Goal: Task Accomplishment & Management: Complete application form

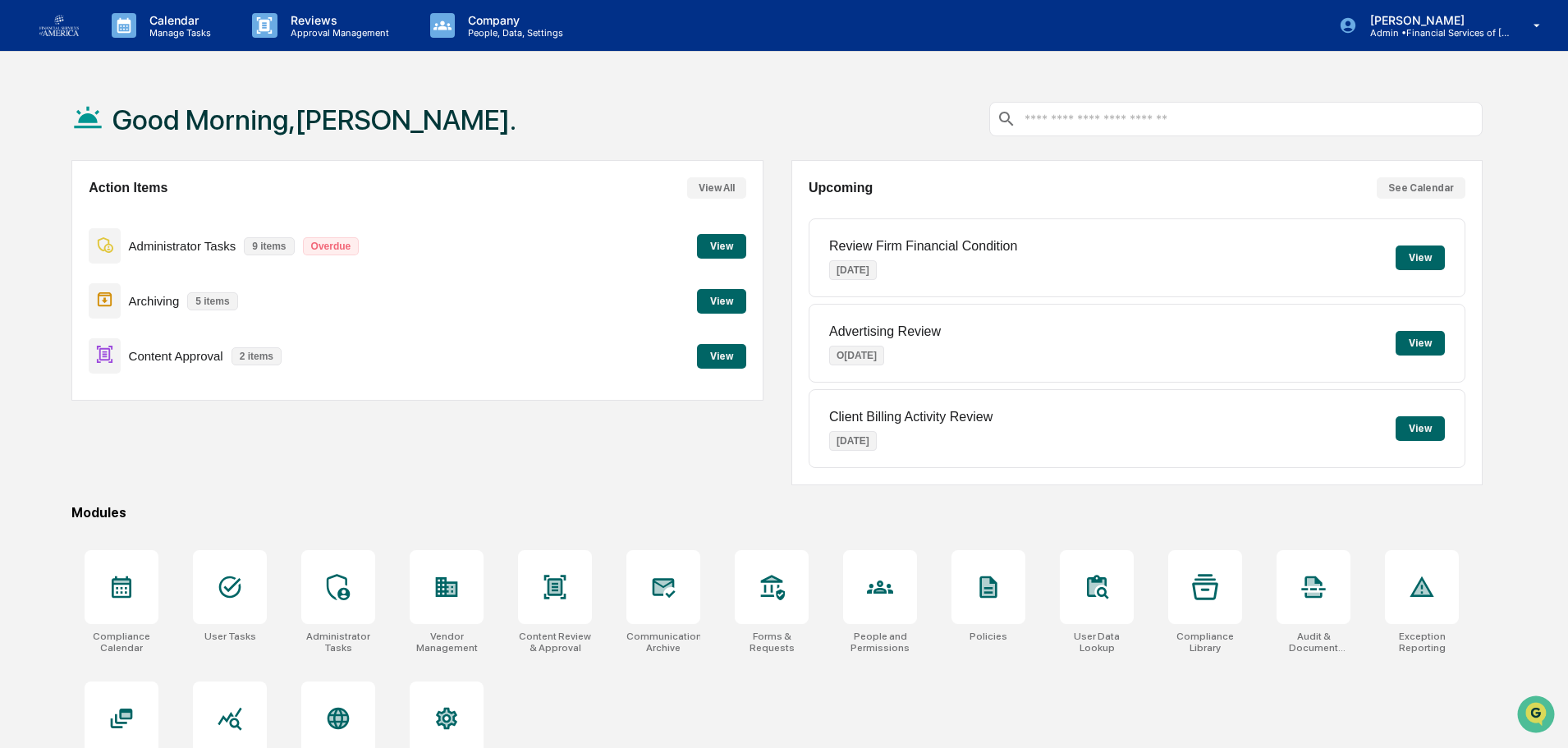
click at [734, 357] on button "View" at bounding box center [721, 356] width 50 height 24
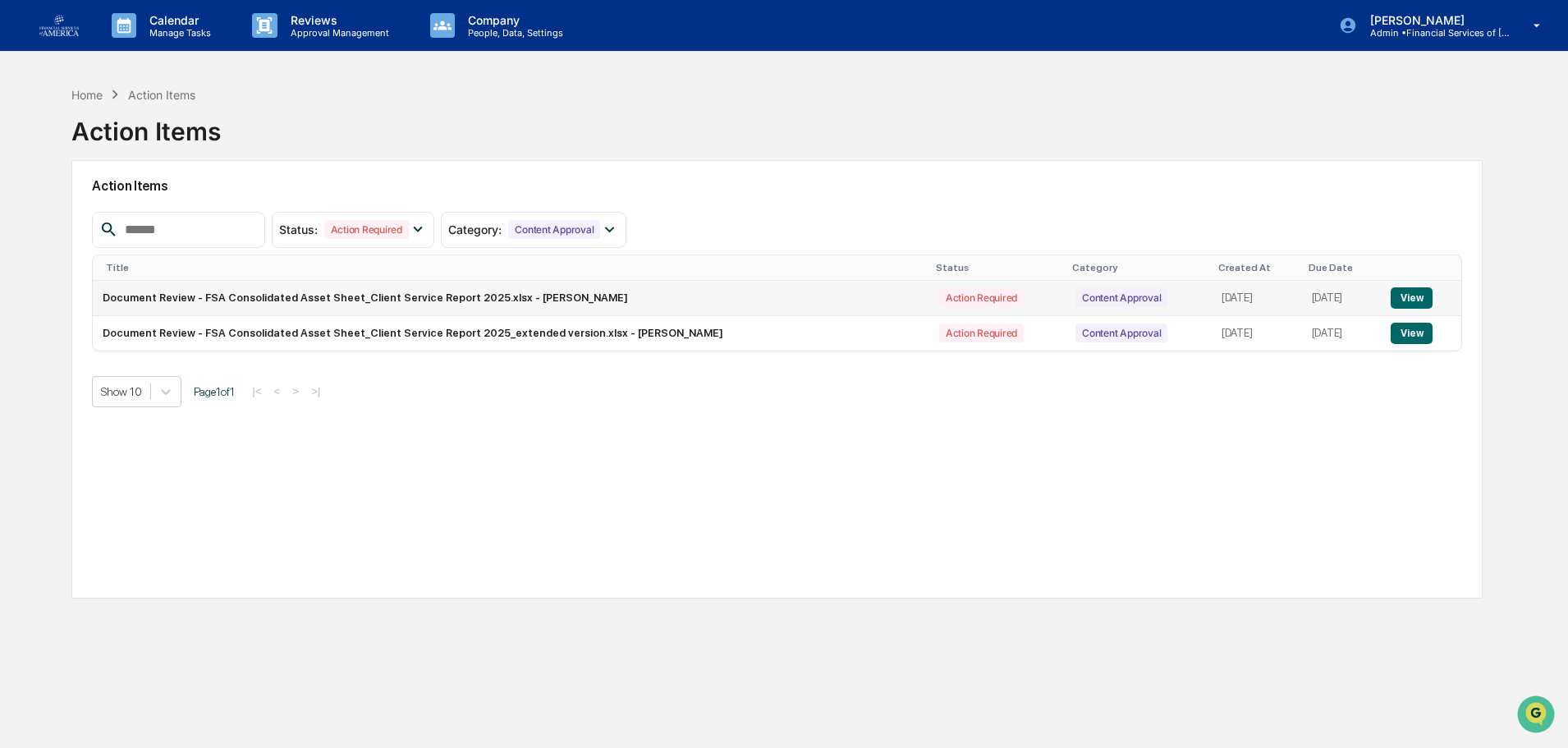
click at [1424, 303] on button "View" at bounding box center [1412, 298] width 41 height 22
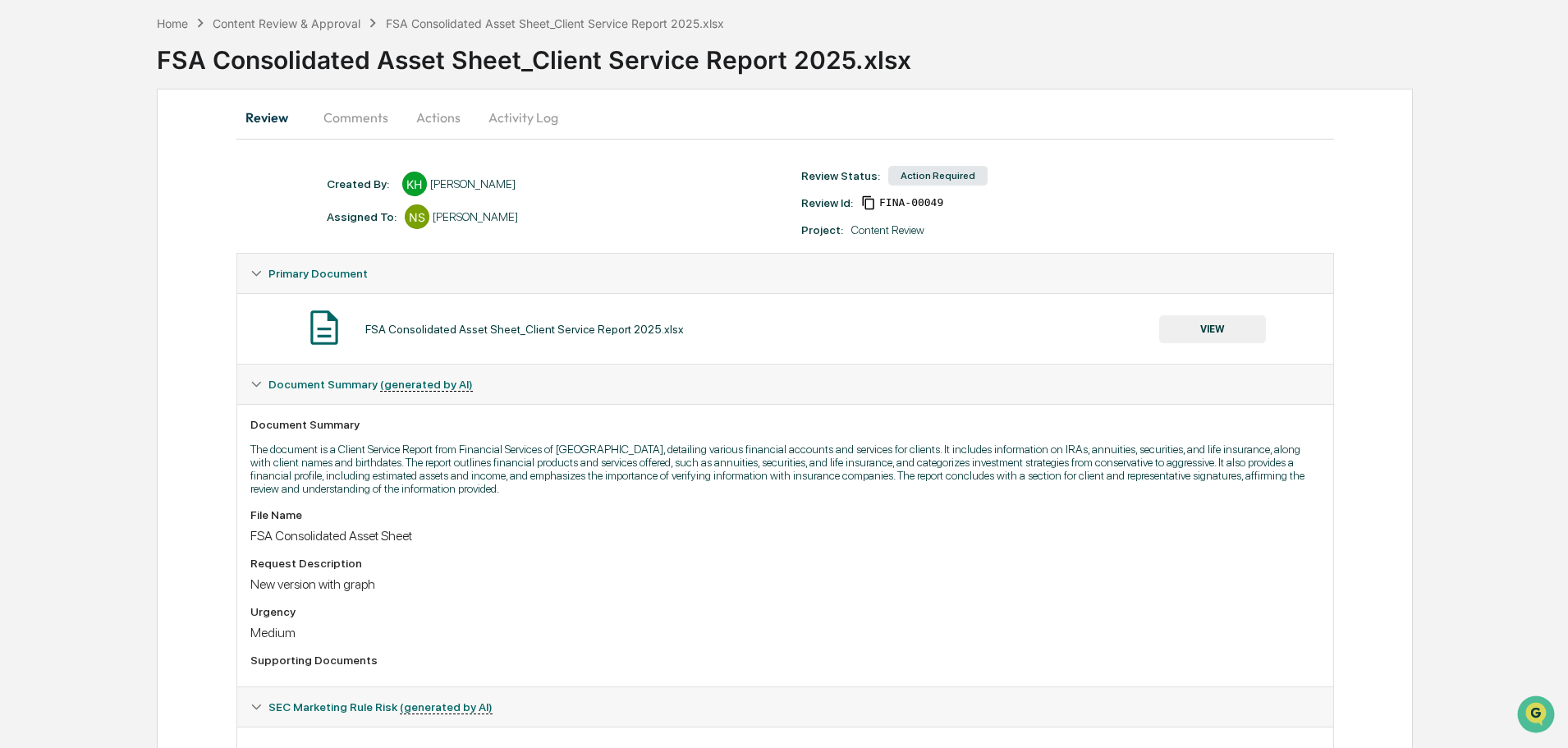
scroll to position [161, 0]
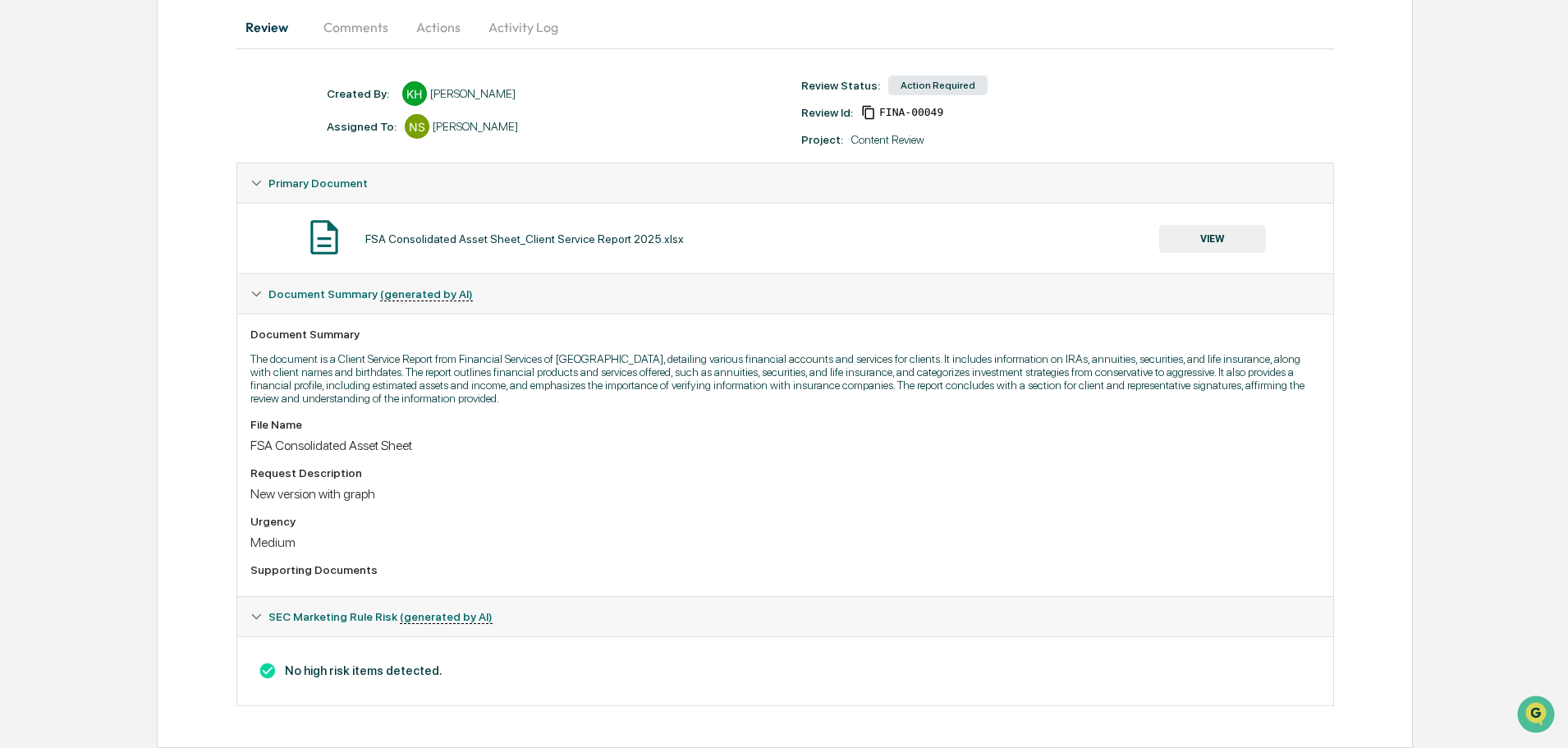
click at [1230, 242] on button "VIEW" at bounding box center [1213, 239] width 106 height 28
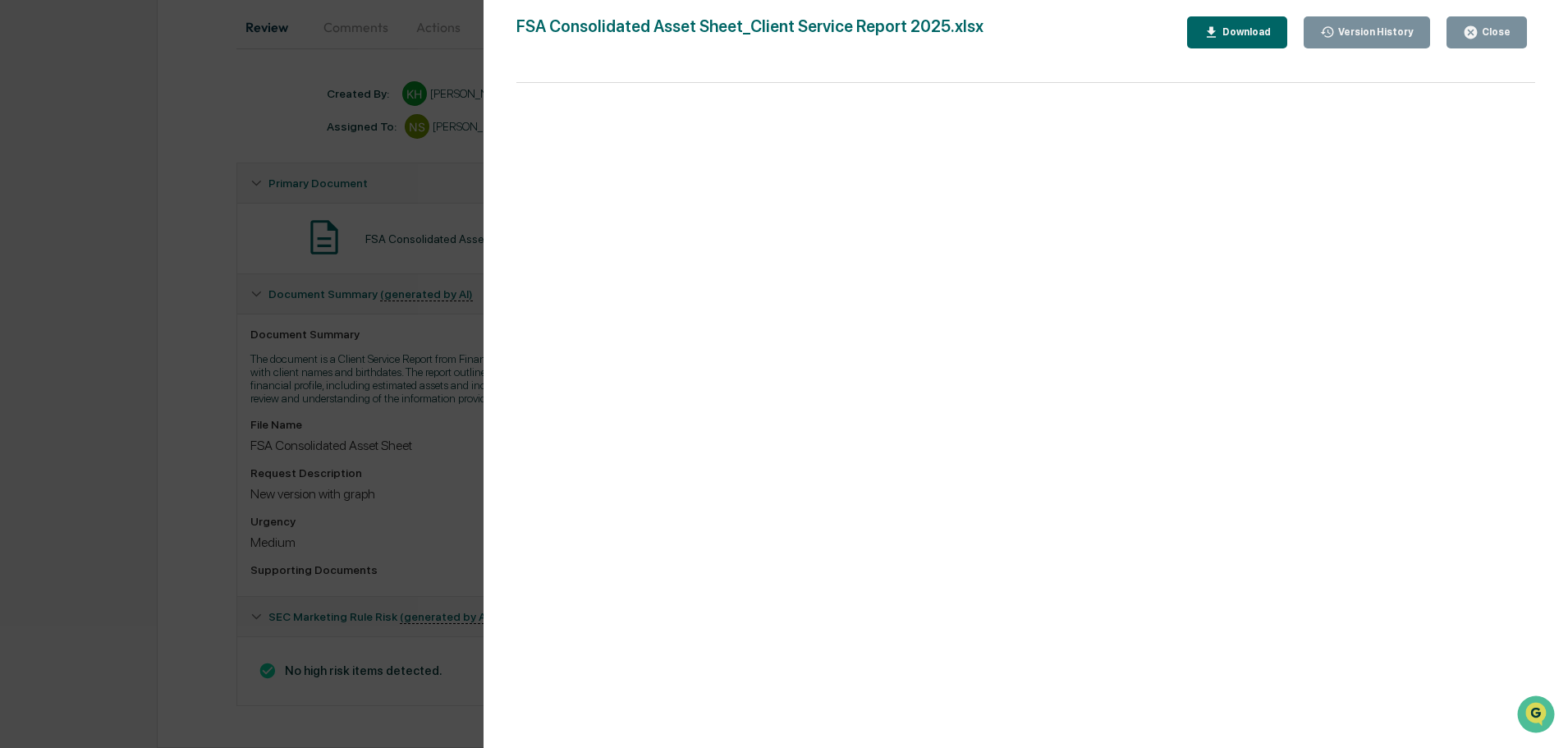
click at [1482, 43] on button "Close" at bounding box center [1487, 32] width 80 height 32
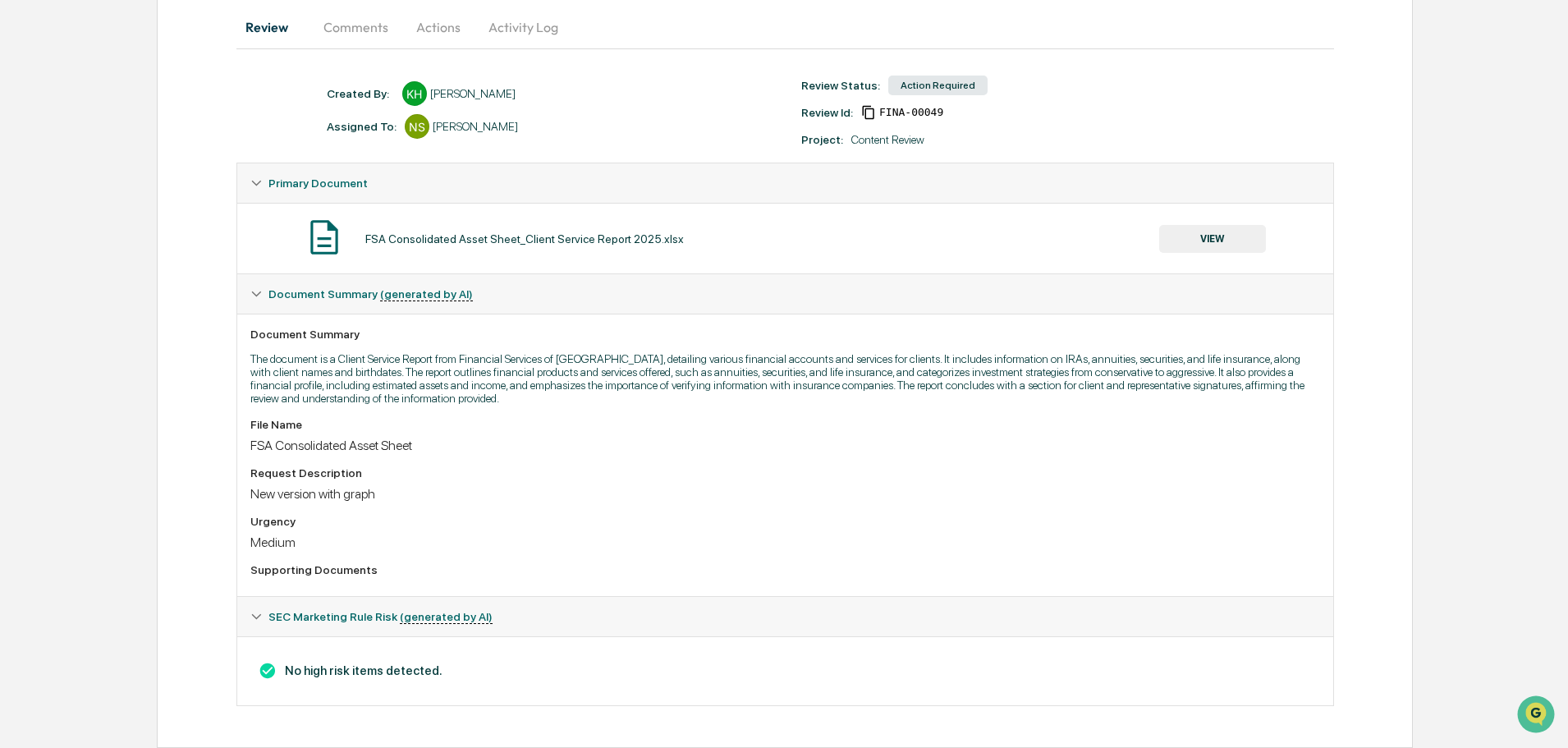
scroll to position [0, 0]
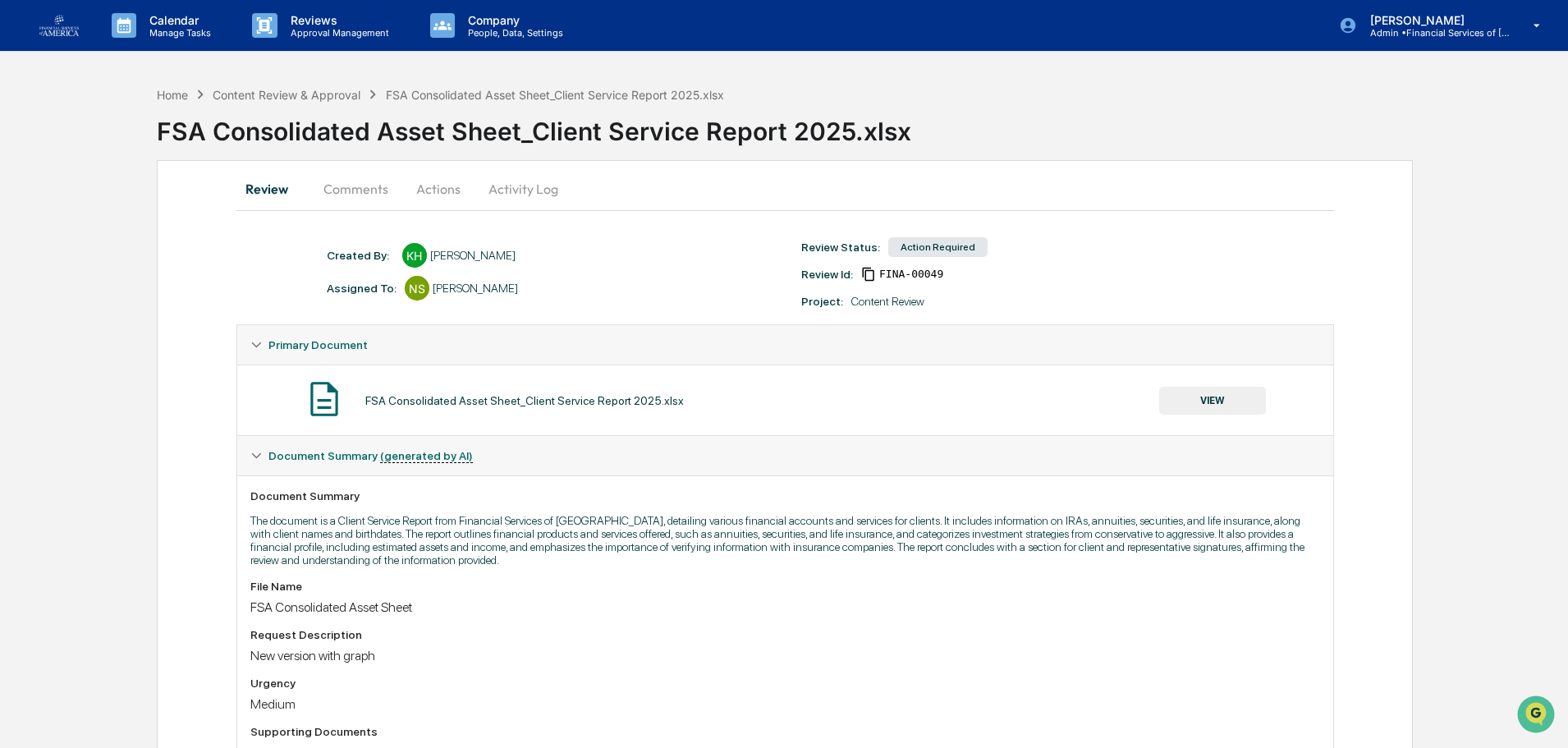
click at [438, 186] on button "Actions" at bounding box center [438, 189] width 74 height 40
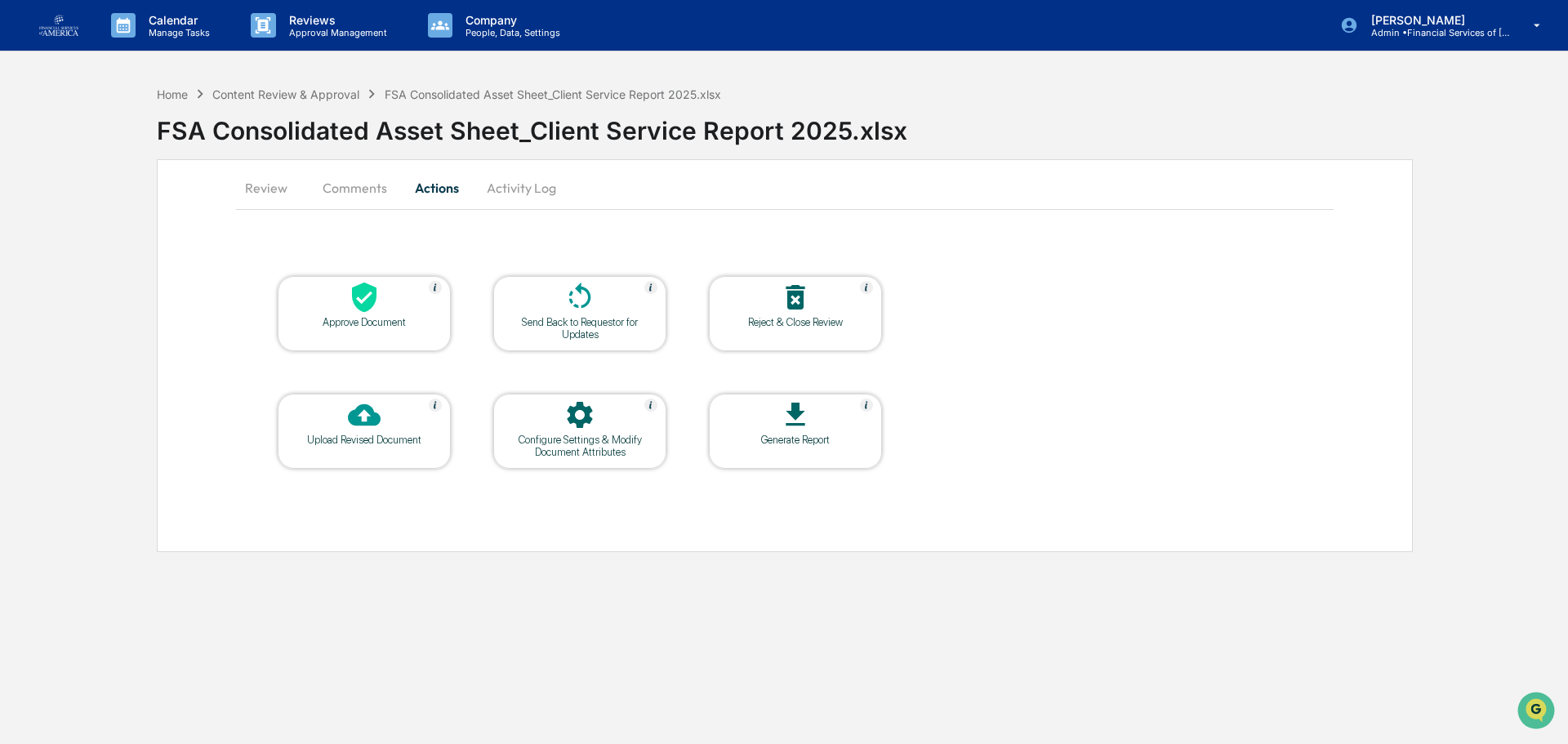
click at [369, 311] on icon at bounding box center [364, 297] width 32 height 32
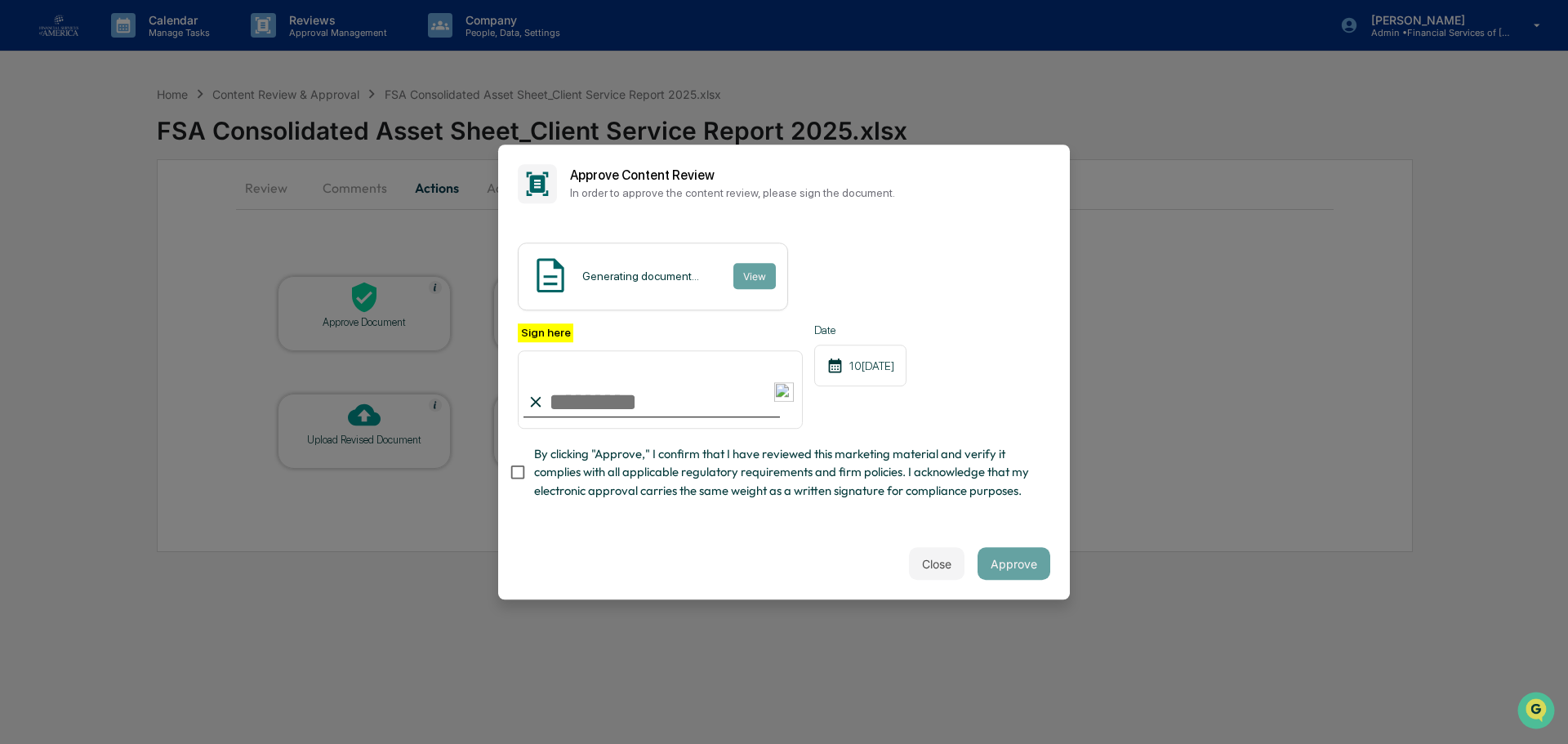
click at [641, 461] on span "By clicking "Approve," I confirm that I have reviewed this marketing material a…" at bounding box center [785, 471] width 503 height 55
click at [593, 385] on input "Sign here" at bounding box center [660, 389] width 285 height 78
type input "**********"
click at [845, 498] on span "By clicking "Approve," I confirm that I have reviewed this marketing material a…" at bounding box center [785, 471] width 503 height 55
click at [1004, 542] on div "Close Approve" at bounding box center [784, 563] width 571 height 72
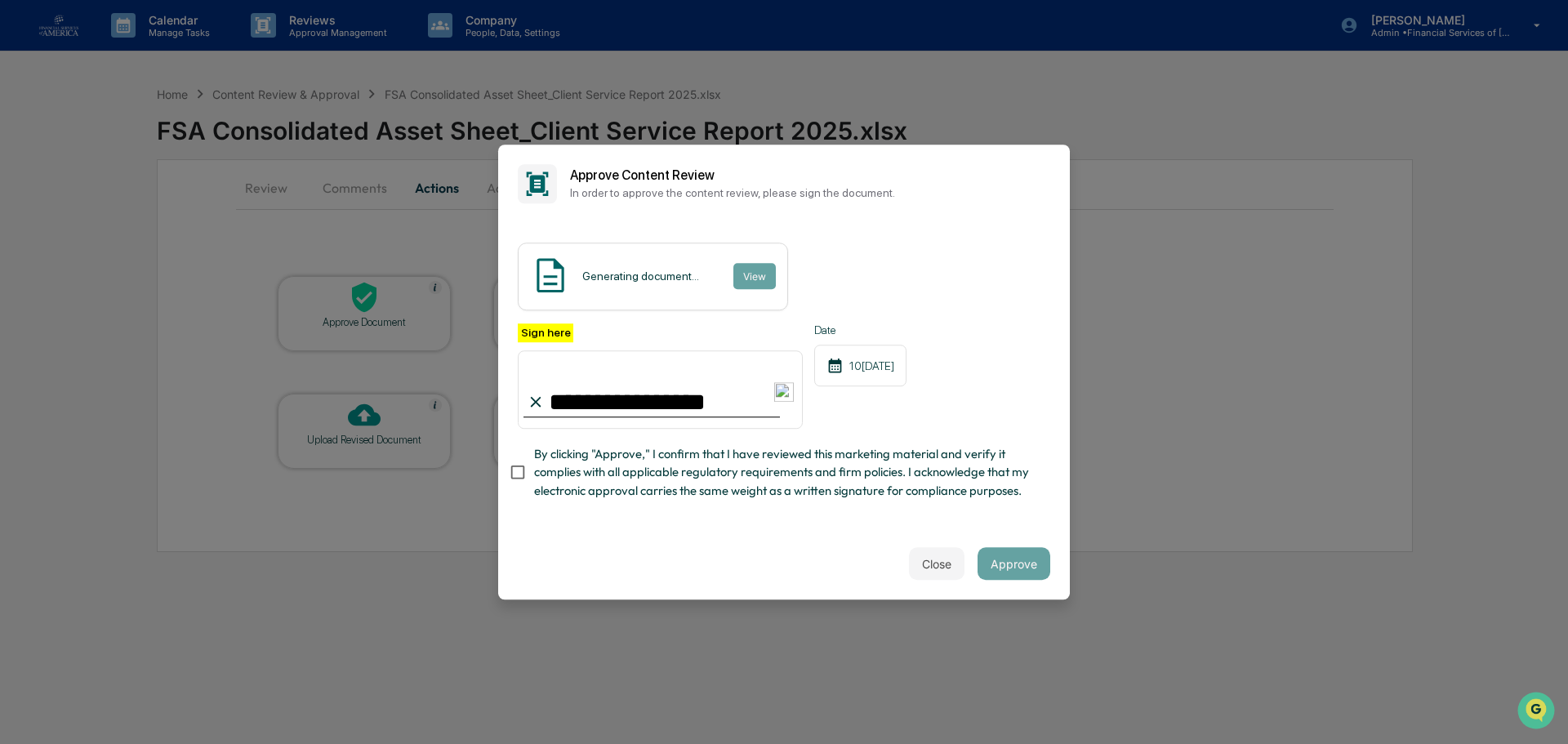
click at [581, 453] on span "By clicking "Approve," I confirm that I have reviewed this marketing material a…" at bounding box center [785, 471] width 503 height 55
click at [772, 560] on div "Close Approve" at bounding box center [784, 563] width 571 height 72
drag, startPoint x: 1004, startPoint y: 571, endPoint x: 1001, endPoint y: 558, distance: 13.3
click at [1006, 571] on button "Approve" at bounding box center [1013, 563] width 73 height 32
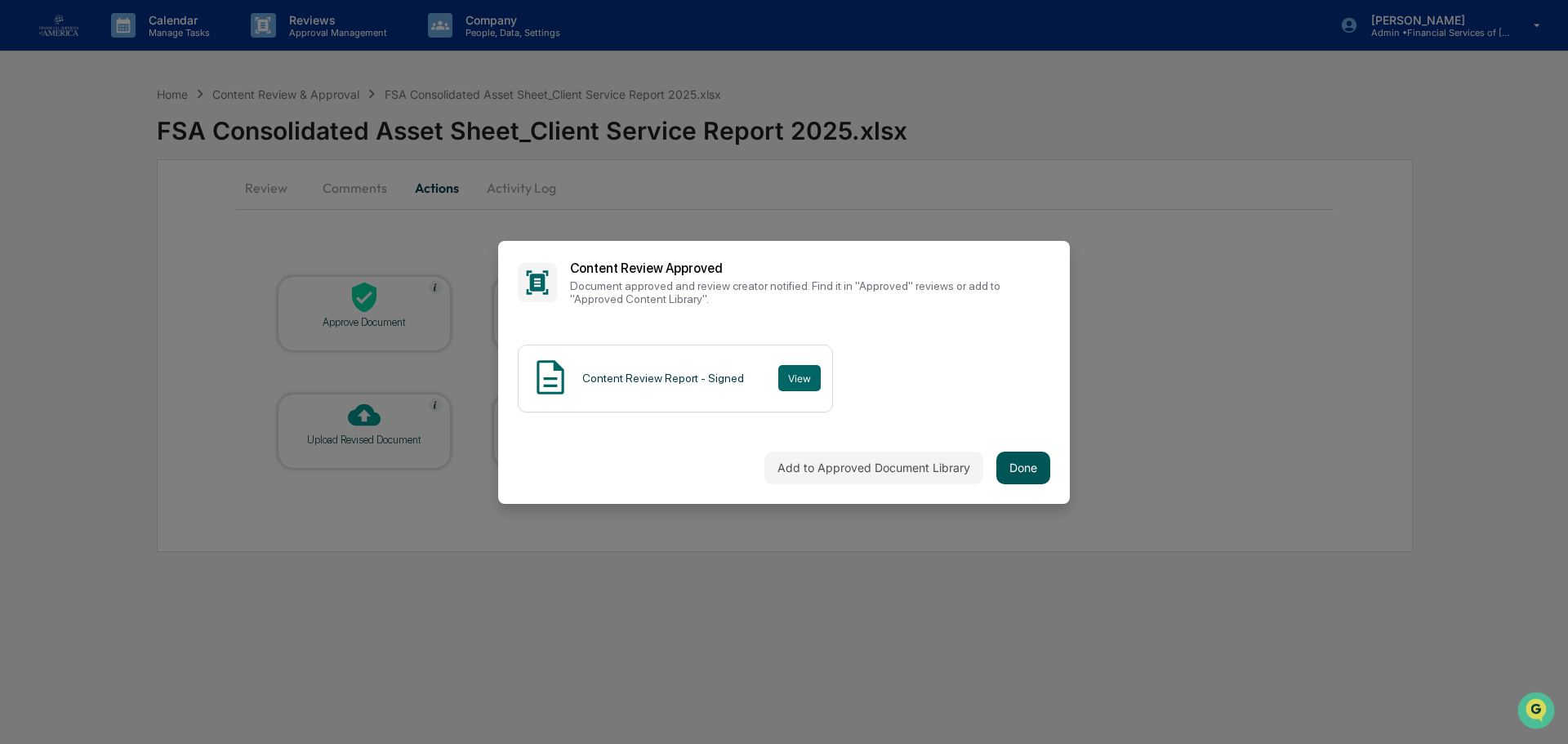
click at [1003, 462] on button "Done" at bounding box center [1023, 468] width 54 height 32
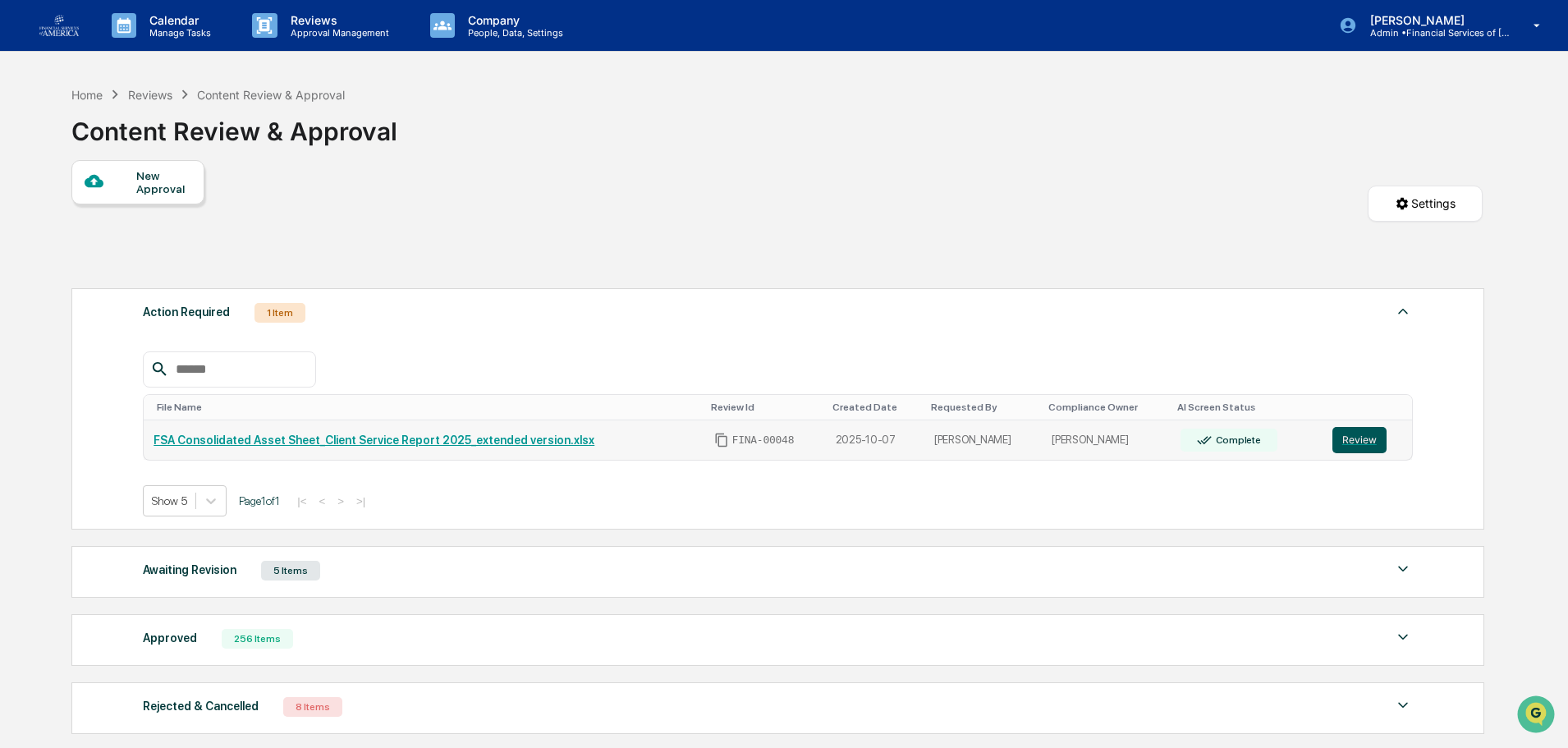
drag, startPoint x: 1350, startPoint y: 437, endPoint x: 1341, endPoint y: 433, distance: 9.8
click at [1350, 437] on button "Review" at bounding box center [1360, 440] width 54 height 26
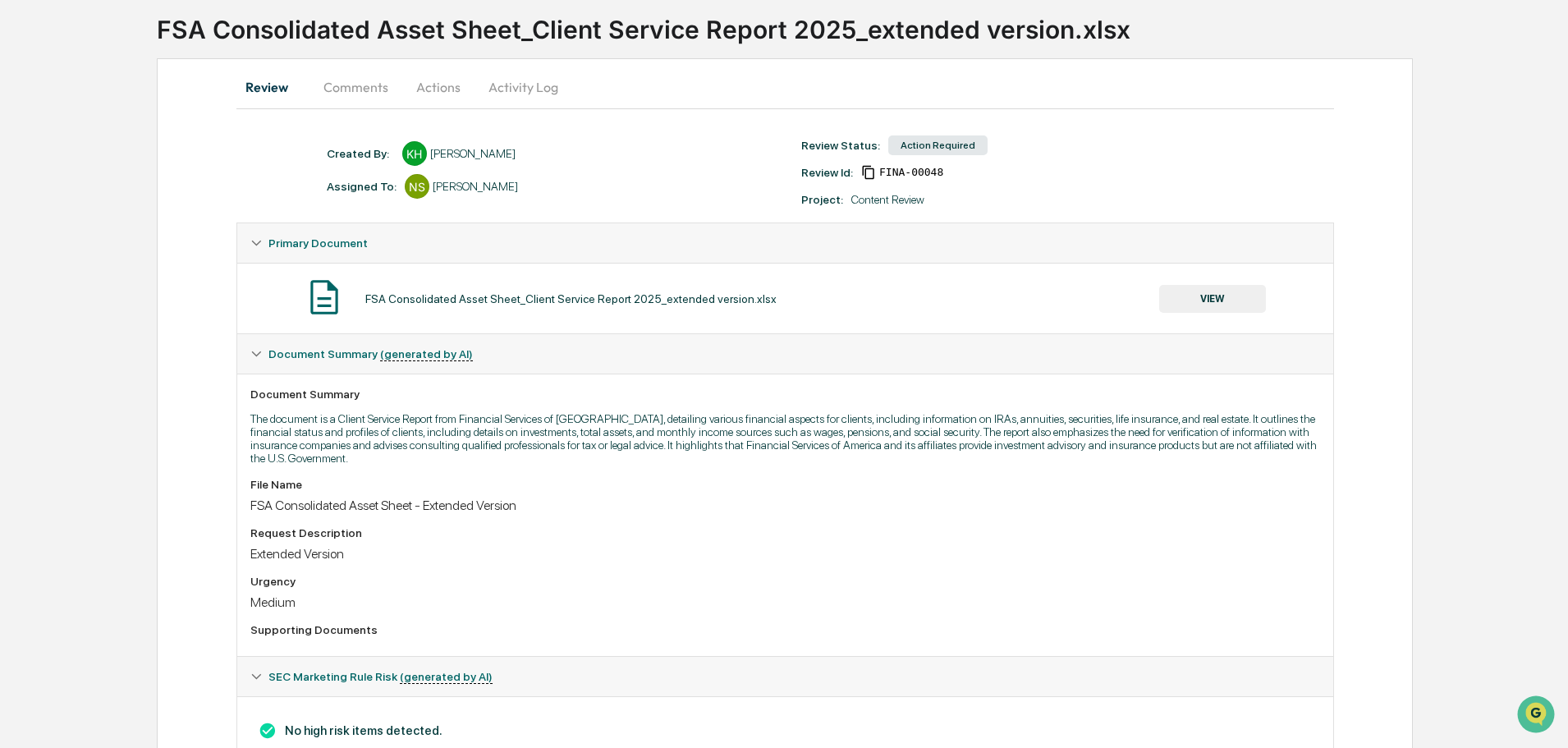
scroll to position [161, 0]
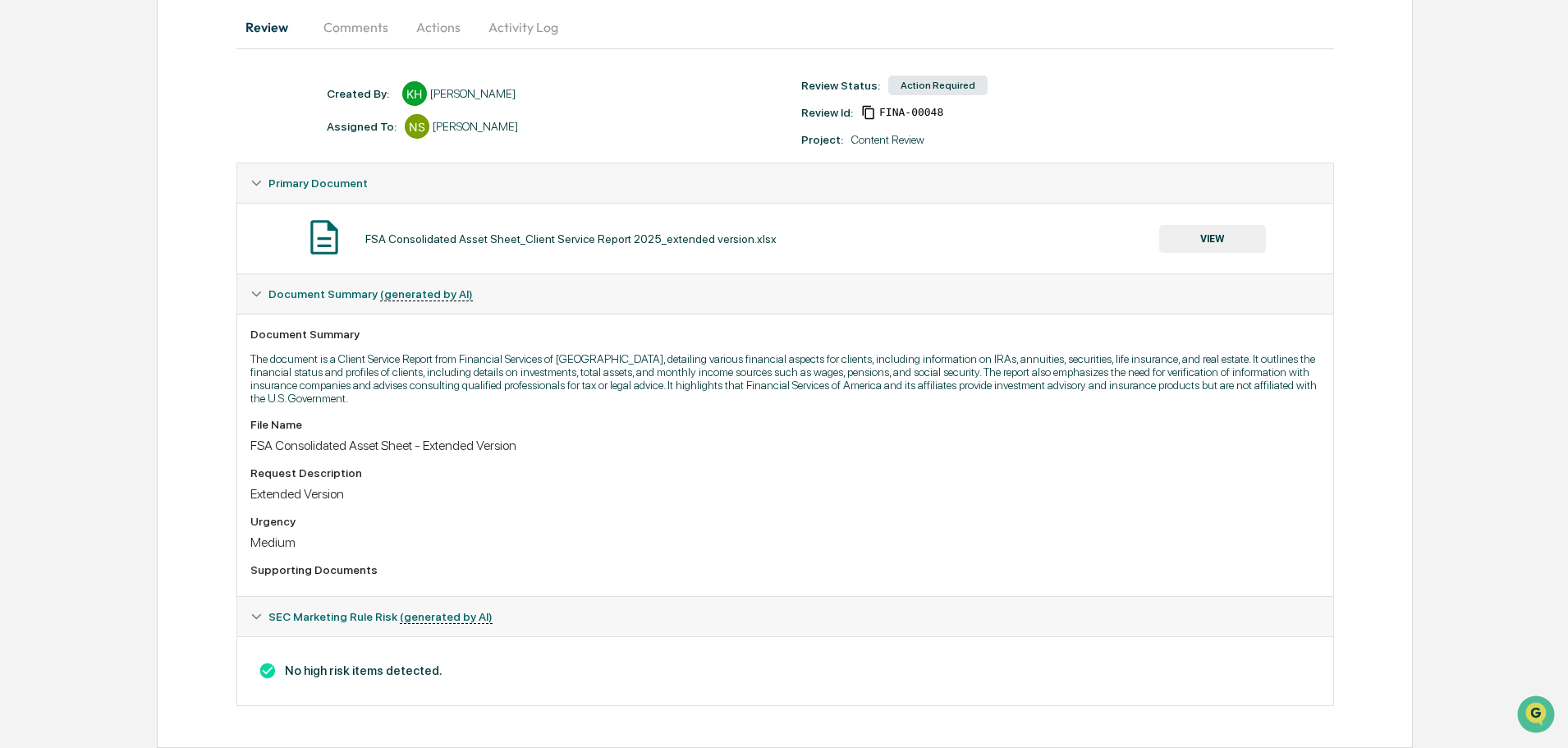
click at [1206, 227] on button "VIEW" at bounding box center [1213, 239] width 106 height 28
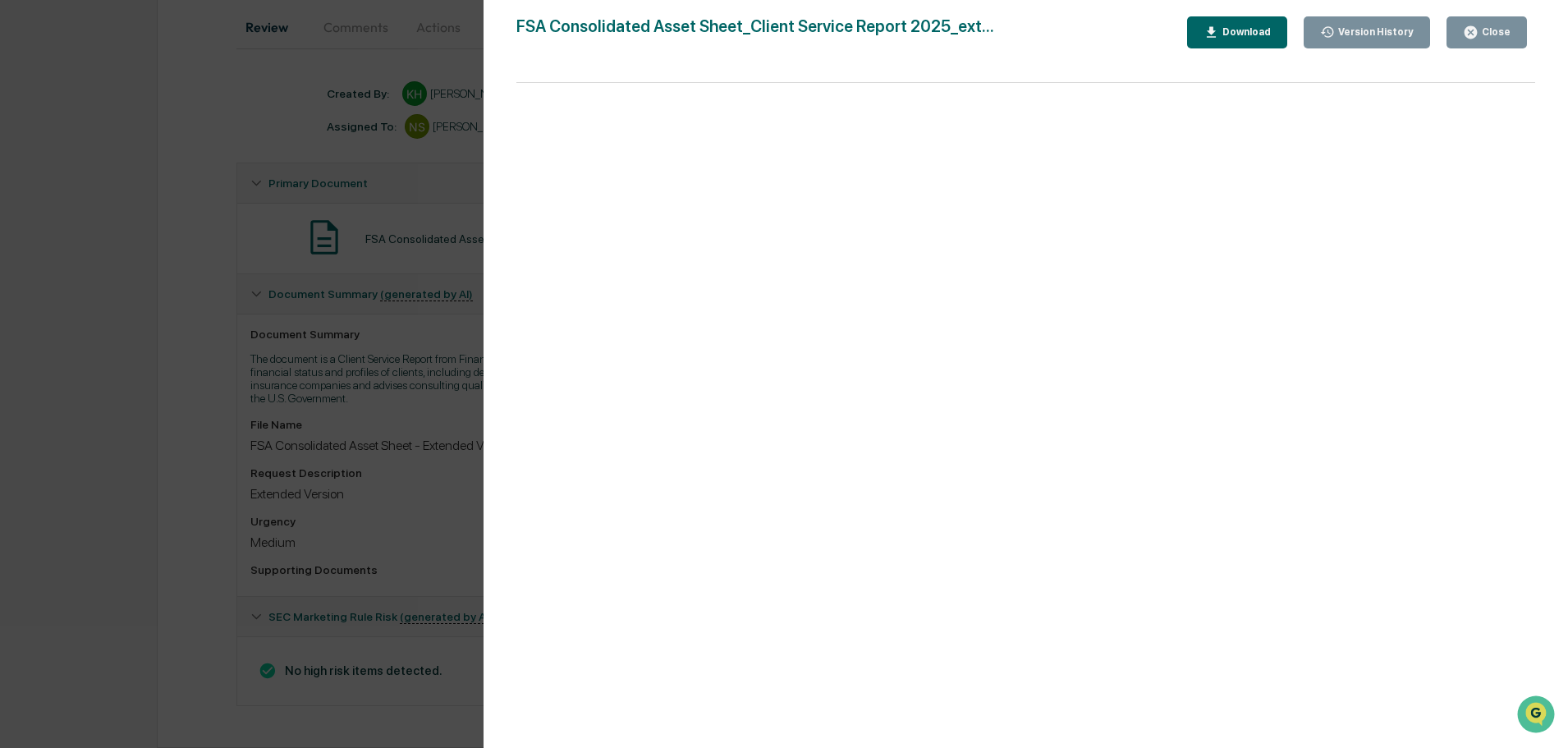
click at [1504, 35] on div "Close" at bounding box center [1495, 32] width 32 height 12
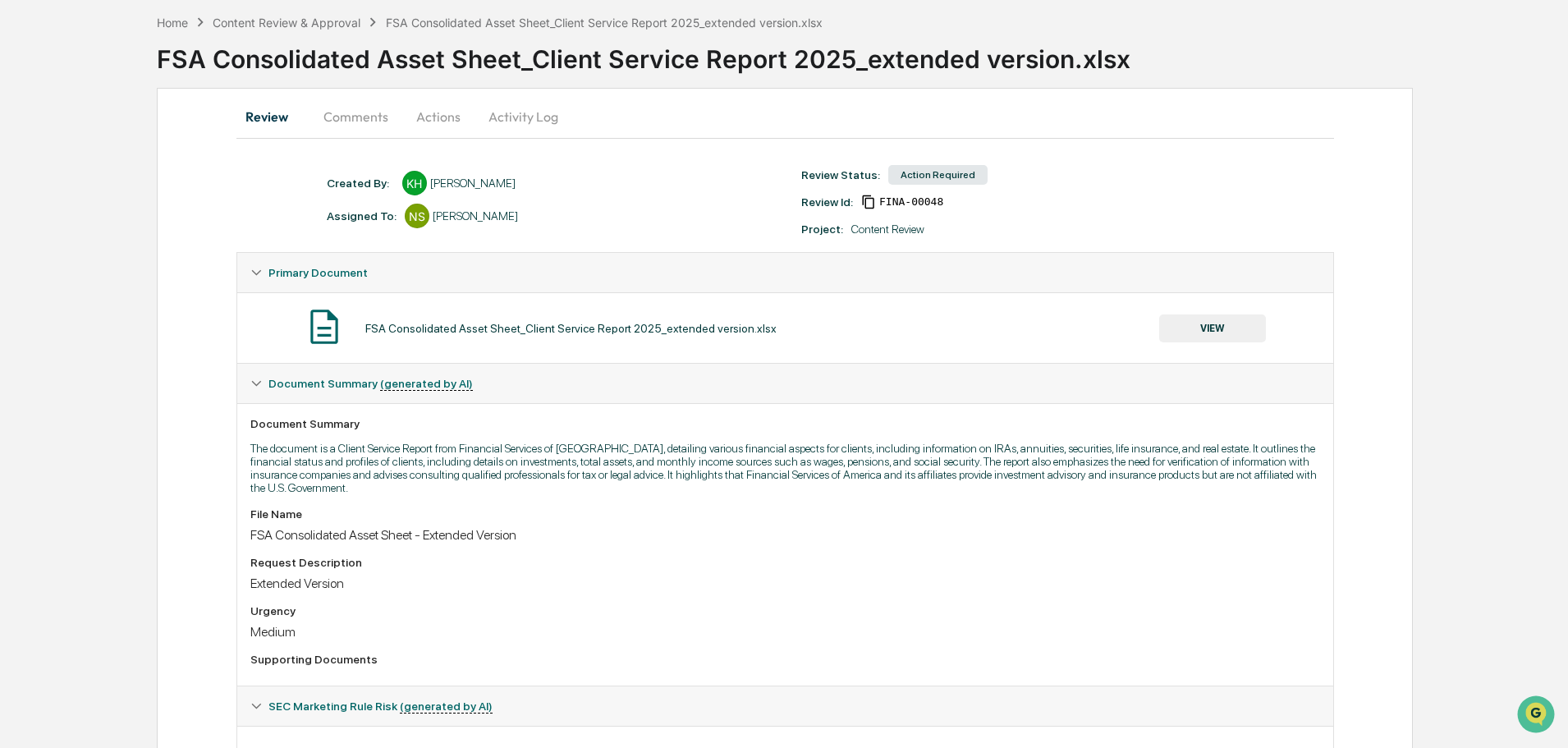
scroll to position [0, 0]
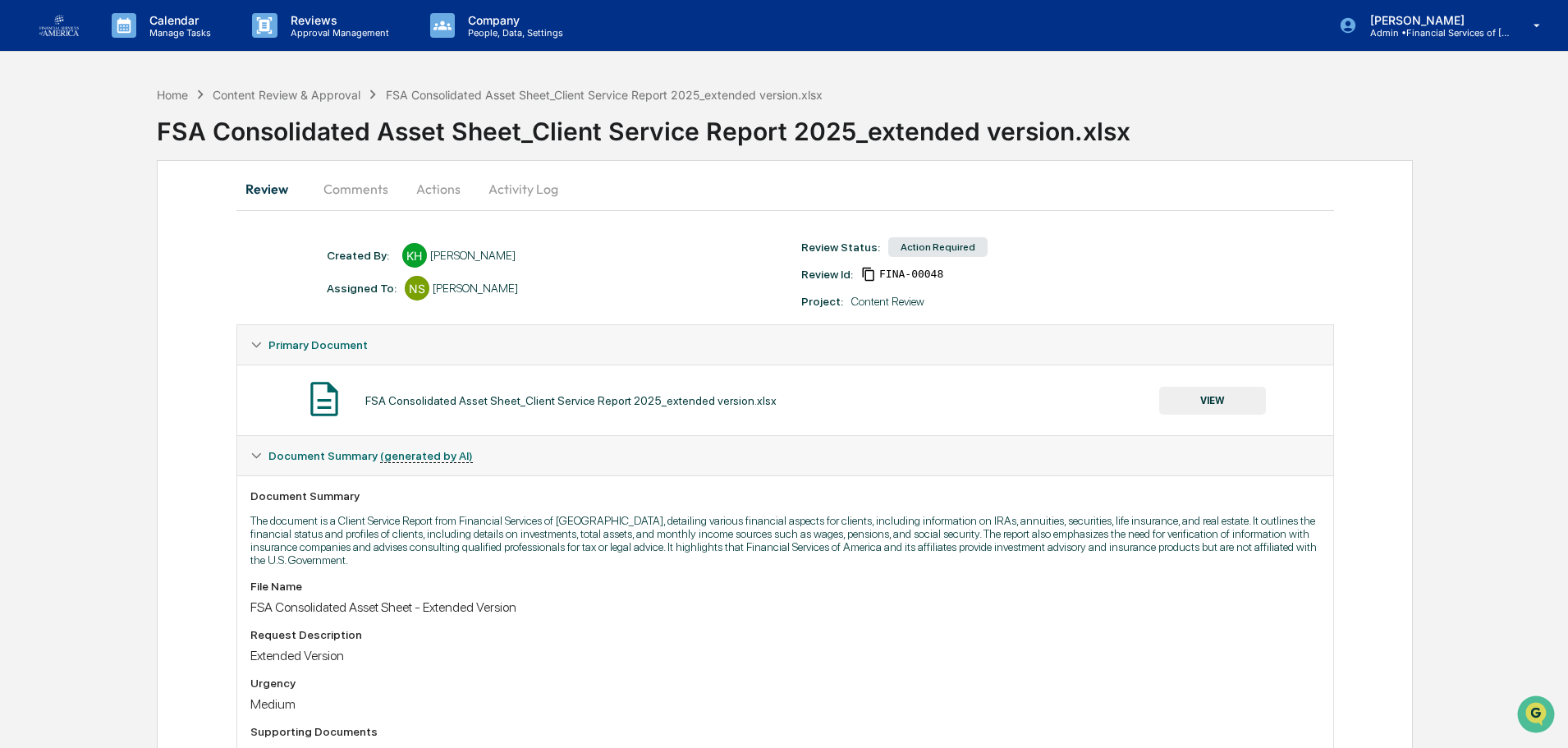
click at [435, 187] on button "Actions" at bounding box center [438, 189] width 74 height 40
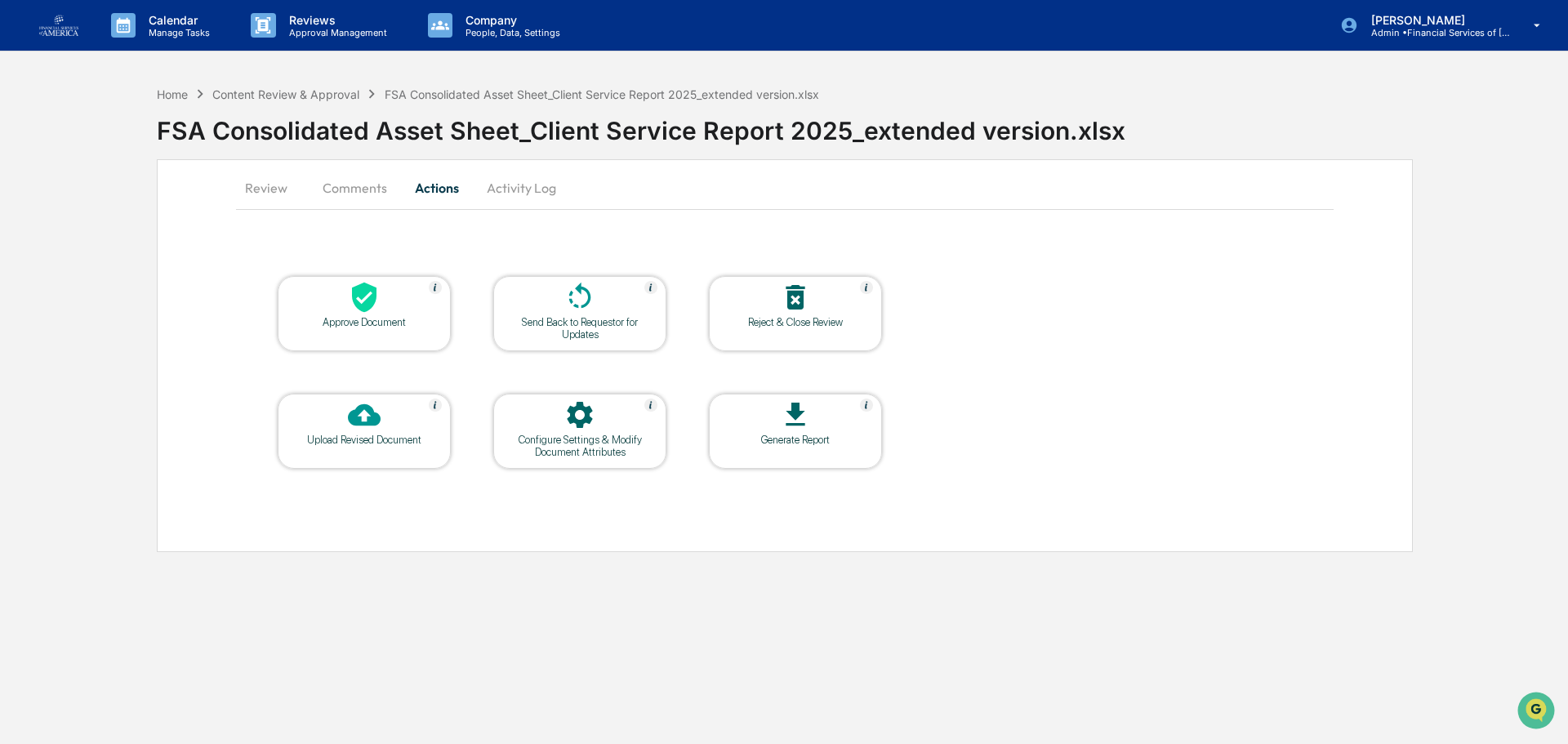
click at [386, 314] on div at bounding box center [364, 298] width 163 height 35
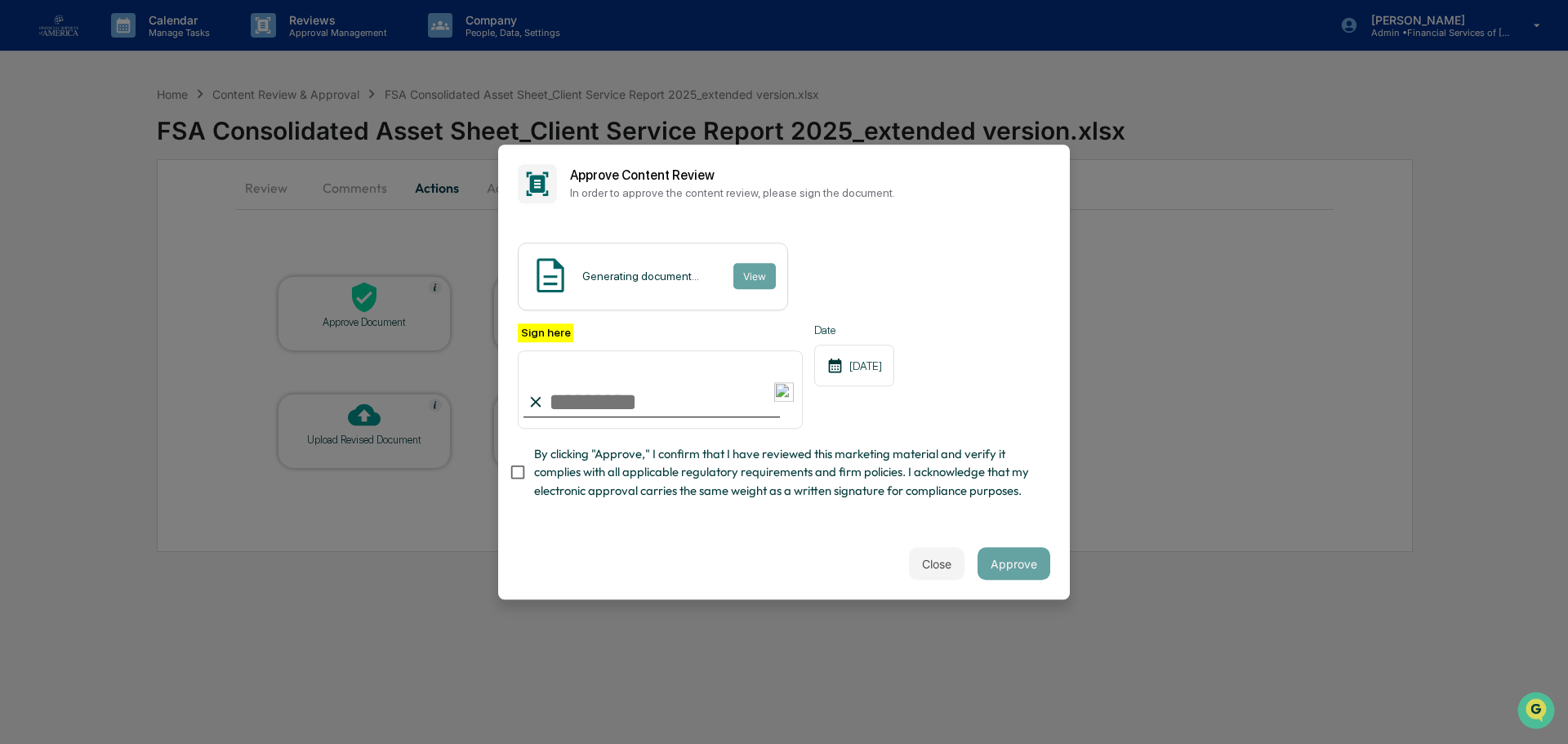
click at [600, 493] on span "By clicking "Approve," I confirm that I have reviewed this marketing material a…" at bounding box center [785, 471] width 503 height 55
click at [574, 398] on input "Sign here" at bounding box center [660, 389] width 285 height 78
type input "**********"
click at [643, 553] on div "Close Approve" at bounding box center [784, 563] width 571 height 72
click at [1001, 562] on button "Approve" at bounding box center [1013, 563] width 73 height 32
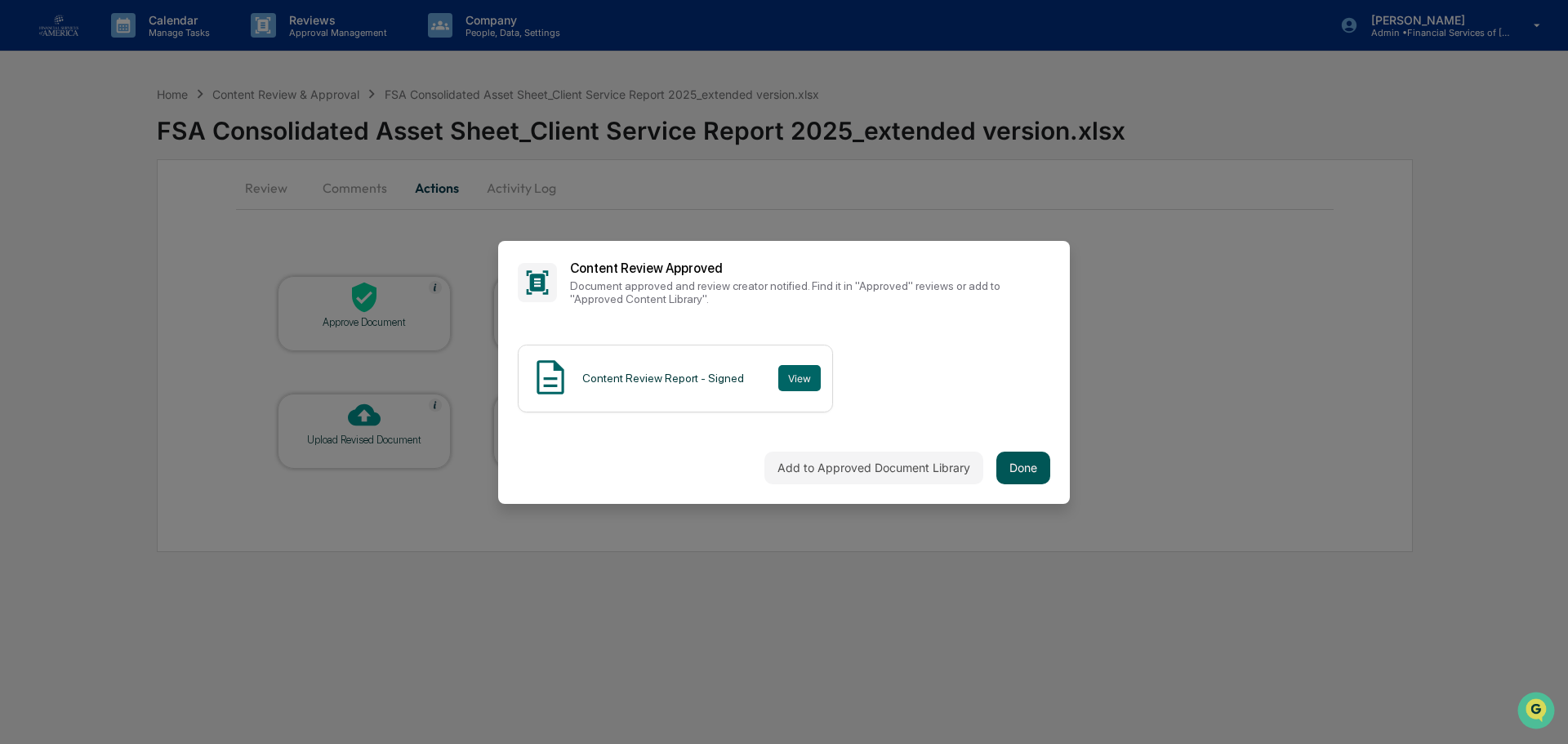
click at [1018, 471] on button "Done" at bounding box center [1023, 468] width 54 height 32
